Goal: Information Seeking & Learning: Learn about a topic

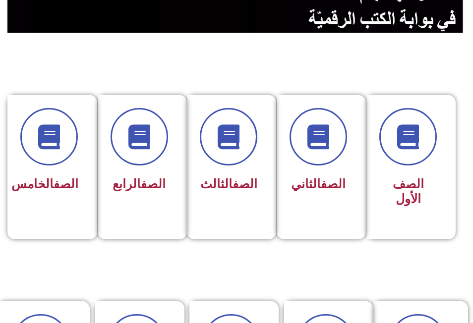
scroll to position [198, 0]
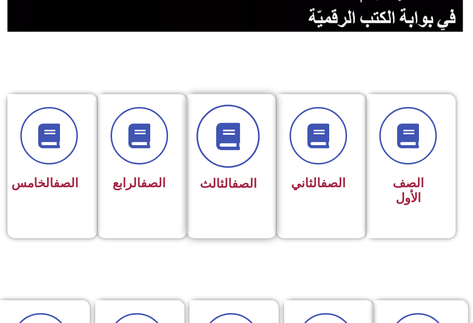
click at [219, 138] on icon at bounding box center [228, 136] width 27 height 27
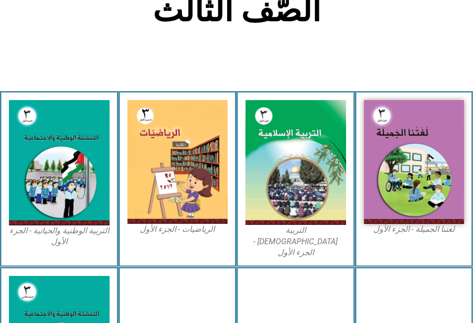
scroll to position [248, 0]
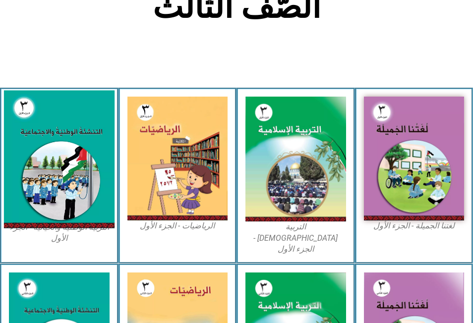
click at [62, 160] on img at bounding box center [59, 160] width 111 height 138
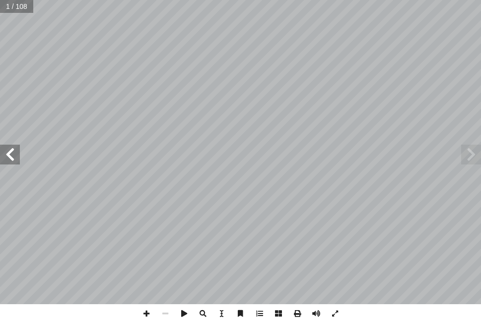
click at [10, 157] on span at bounding box center [10, 155] width 20 height 20
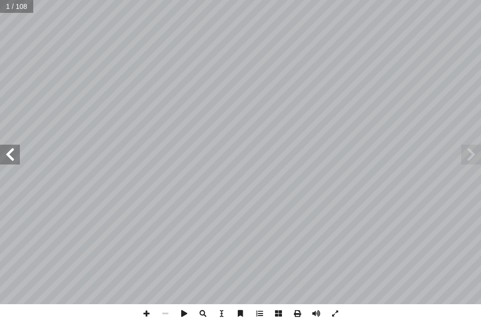
click at [10, 157] on span at bounding box center [10, 155] width 20 height 20
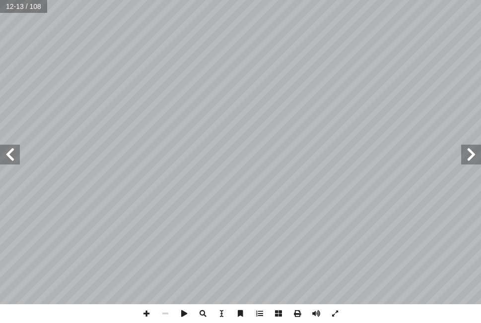
click at [10, 157] on span at bounding box center [10, 155] width 20 height 20
click at [163, 312] on span at bounding box center [165, 314] width 19 height 19
click at [14, 159] on span at bounding box center [10, 155] width 20 height 20
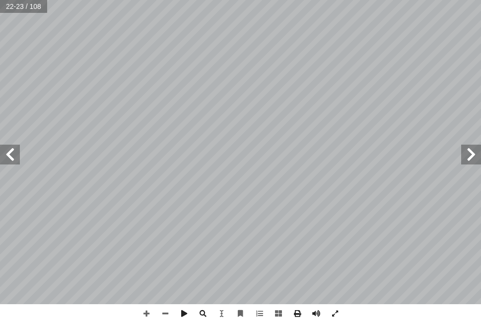
click at [470, 159] on span at bounding box center [471, 155] width 20 height 20
click at [15, 153] on span at bounding box center [10, 155] width 20 height 20
click at [9, 153] on span at bounding box center [10, 155] width 20 height 20
click at [7, 154] on span at bounding box center [10, 155] width 20 height 20
